Goal: Book appointment/travel/reservation

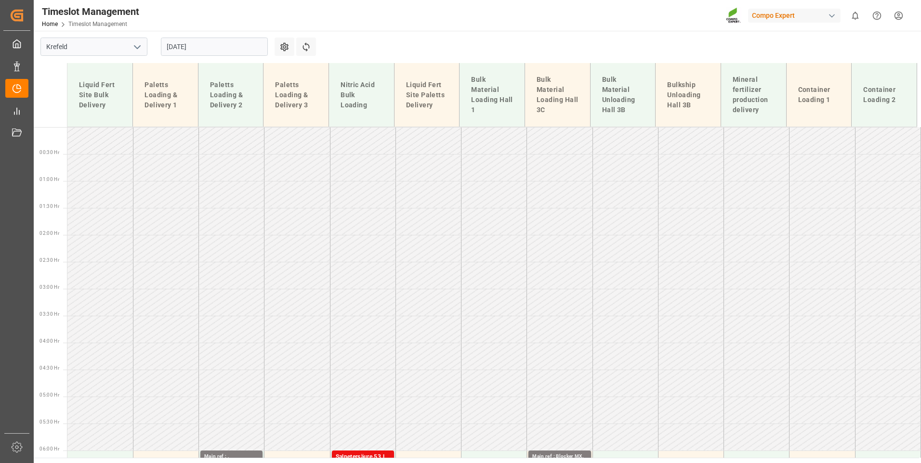
scroll to position [594, 0]
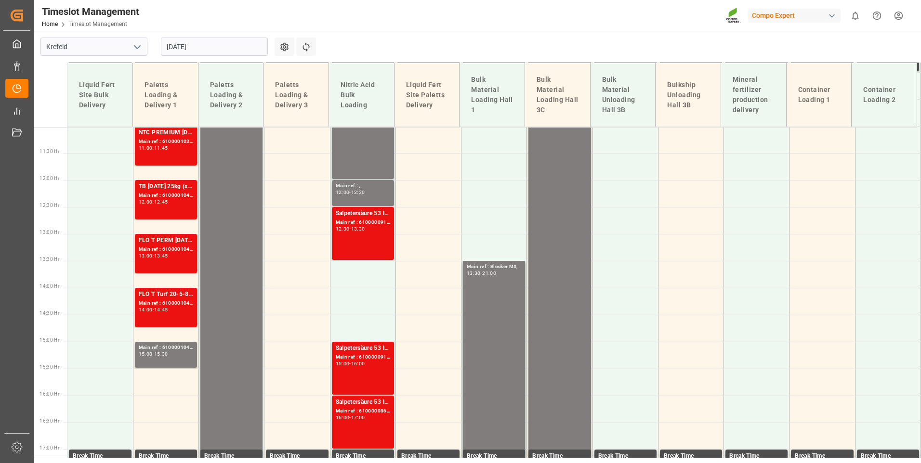
click at [230, 52] on input "[DATE]" at bounding box center [214, 47] width 107 height 18
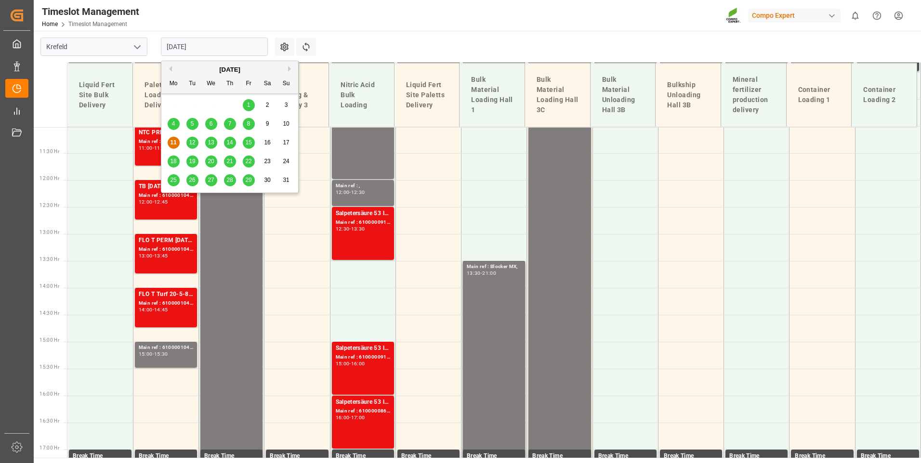
click at [246, 144] on span "15" at bounding box center [248, 142] width 6 height 7
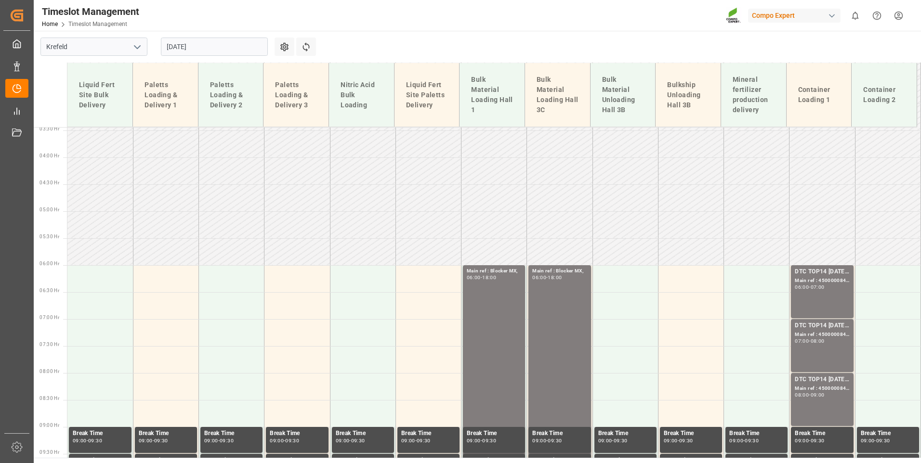
scroll to position [209, 0]
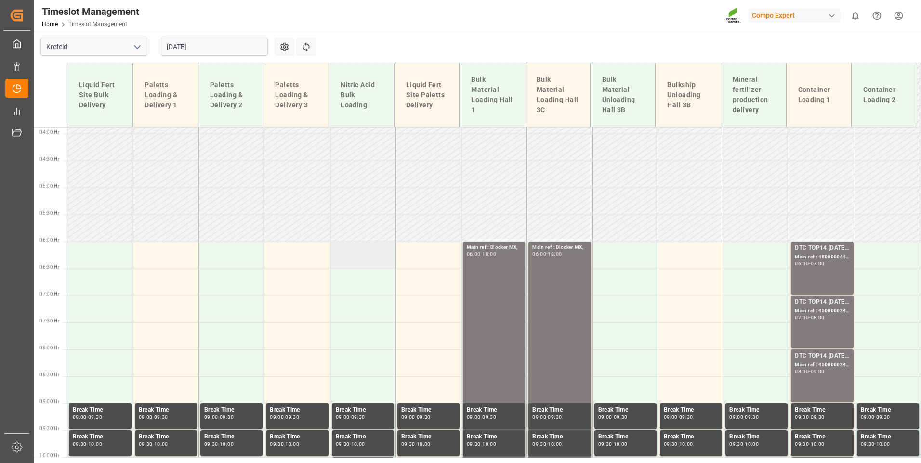
click at [362, 257] on td at bounding box center [362, 255] width 65 height 27
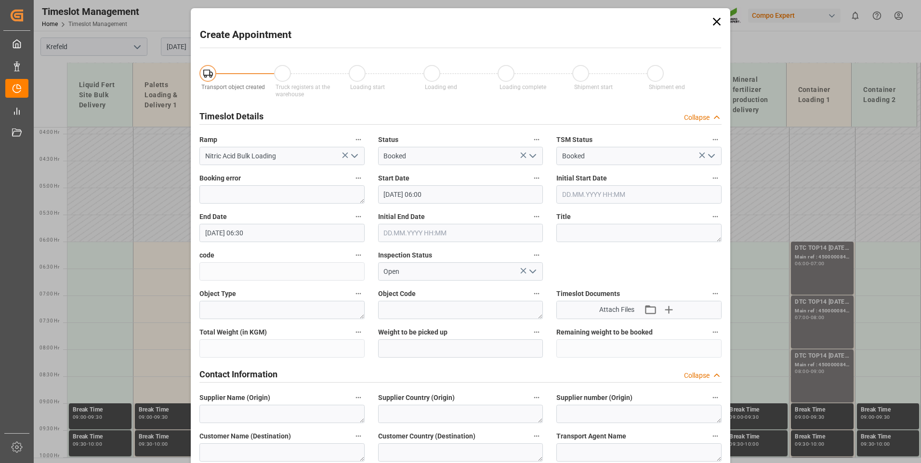
type input "[DATE] 06:00"
type input "[DATE] 06:30"
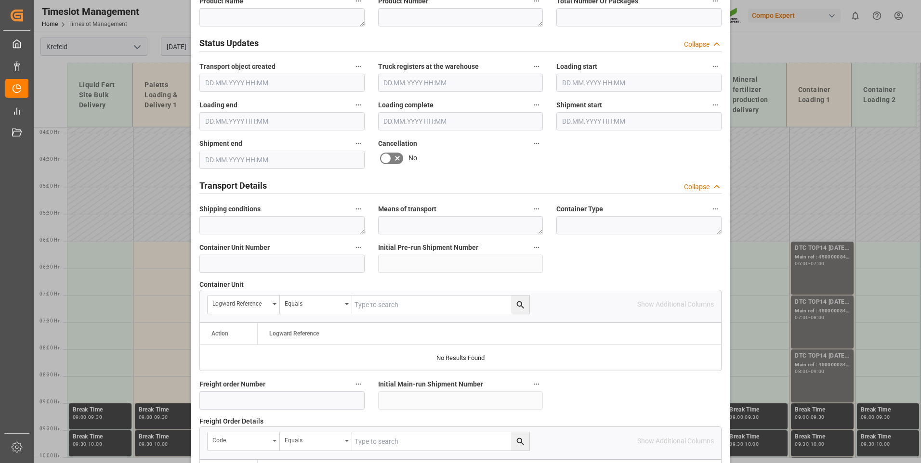
scroll to position [770, 0]
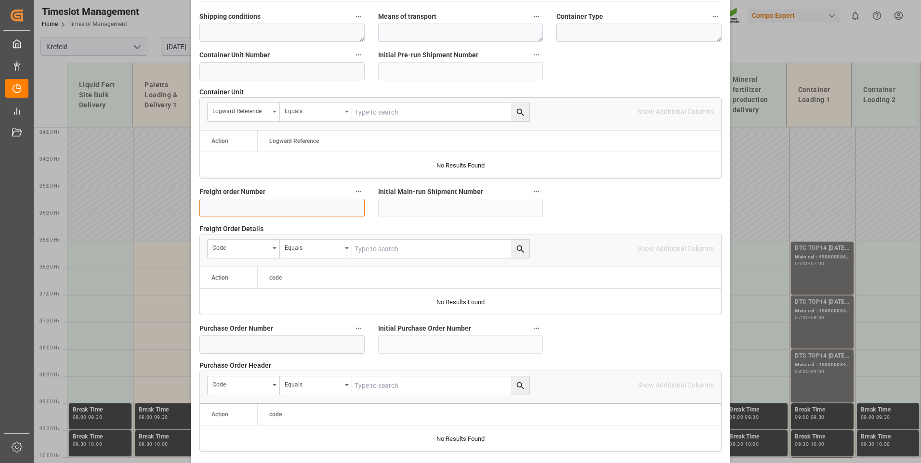
click at [244, 205] on input at bounding box center [281, 208] width 165 height 18
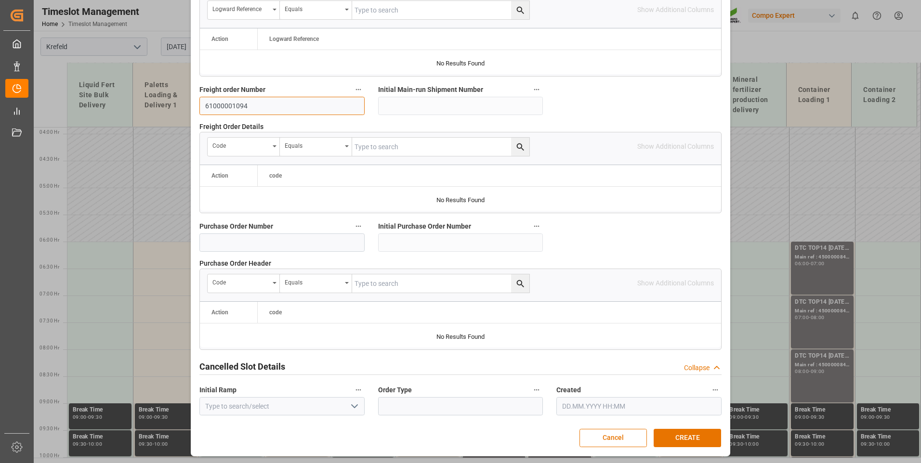
scroll to position [873, 0]
click at [224, 104] on input "61000001094" at bounding box center [281, 105] width 165 height 18
type input "6100001094"
click at [695, 440] on button "CREATE" at bounding box center [686, 438] width 67 height 18
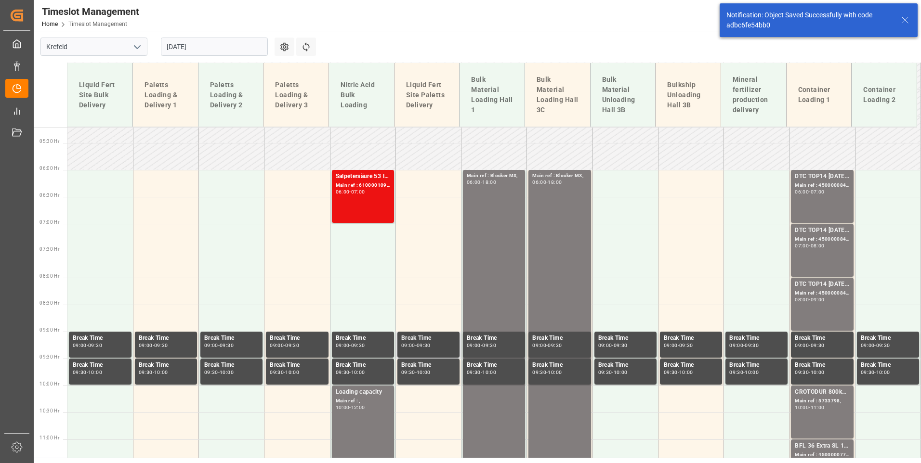
scroll to position [294, 0]
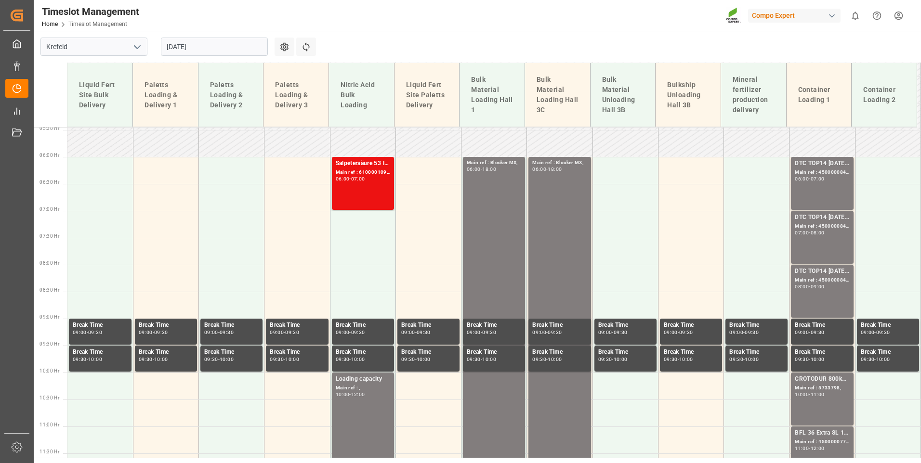
click at [204, 52] on input "[DATE]" at bounding box center [214, 47] width 107 height 18
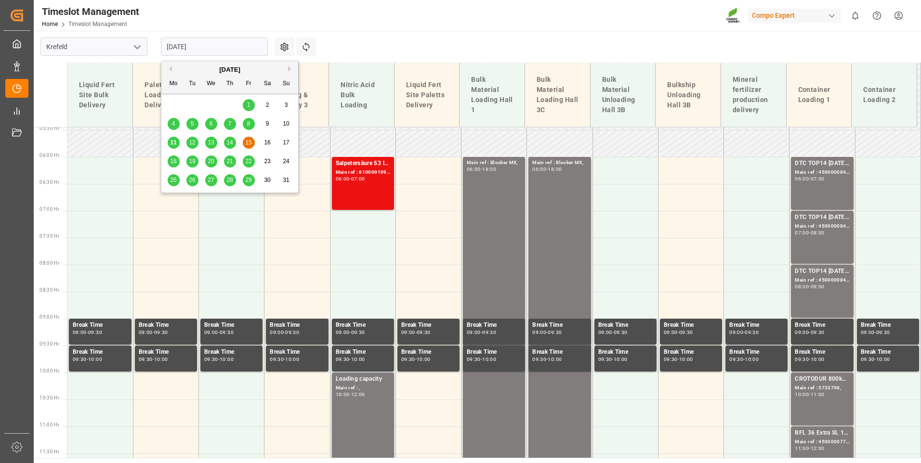
click at [177, 144] on div "11" at bounding box center [174, 143] width 12 height 12
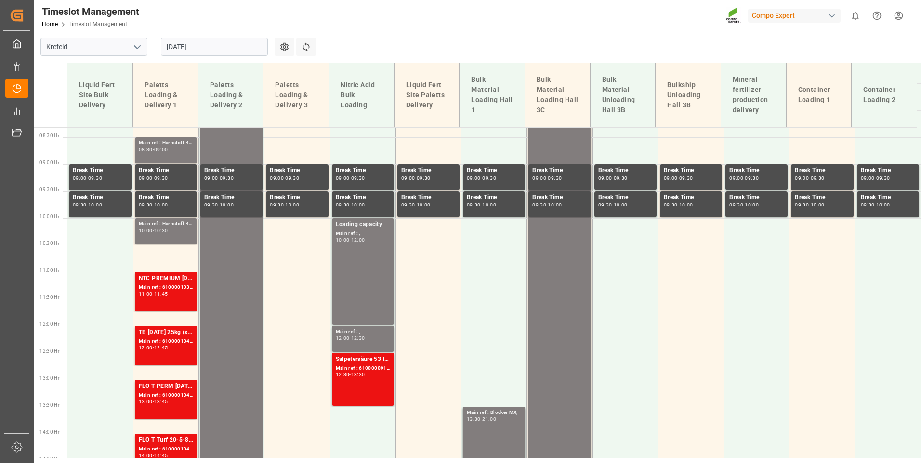
scroll to position [456, 0]
